Goal: Task Accomplishment & Management: Manage account settings

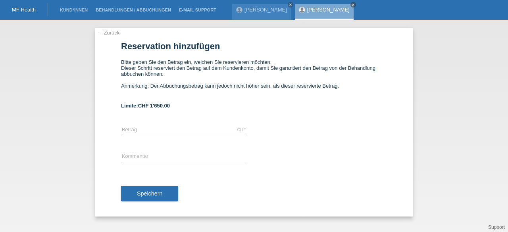
click at [106, 31] on link "← Zurück" at bounding box center [108, 33] width 22 height 6
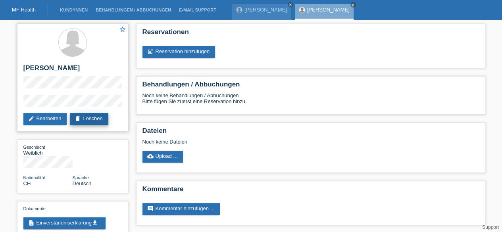
click at [79, 116] on icon "delete" at bounding box center [78, 119] width 6 height 6
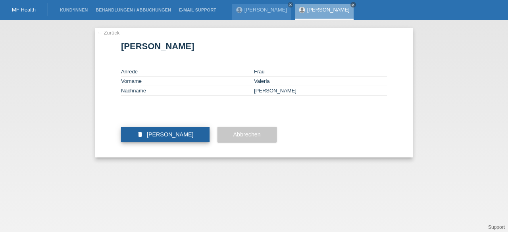
click at [160, 138] on span "Kundin löschen" at bounding box center [170, 134] width 47 height 6
